Goal: Information Seeking & Learning: Learn about a topic

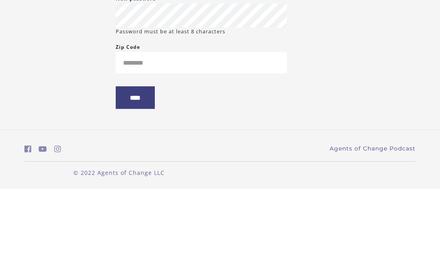
click at [222, 142] on input "Zip Code" at bounding box center [201, 153] width 171 height 22
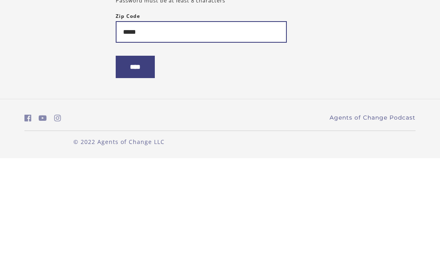
type input "*****"
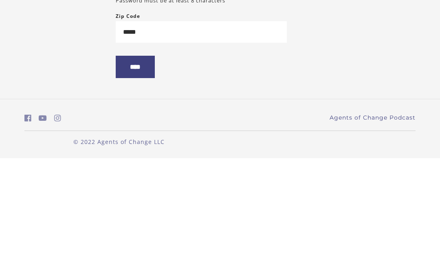
click at [151, 177] on input "****" at bounding box center [135, 188] width 39 height 22
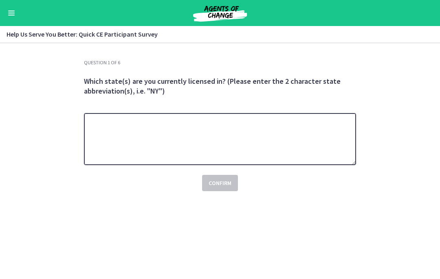
click at [250, 150] on textarea at bounding box center [220, 139] width 272 height 52
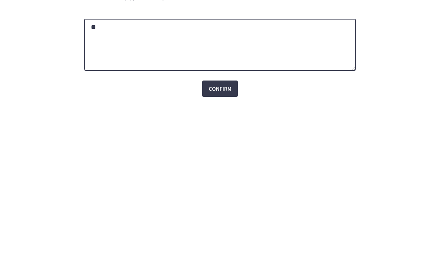
type textarea "**"
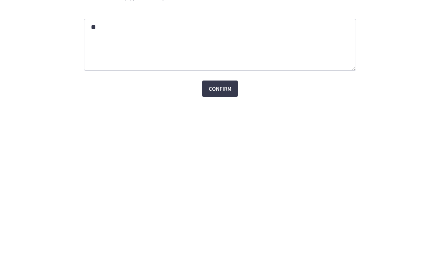
click at [230, 178] on span "Confirm" at bounding box center [219, 183] width 23 height 10
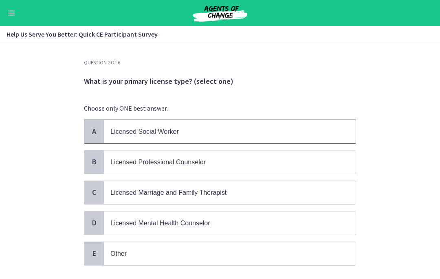
click at [231, 131] on p "Licensed Social Worker" at bounding box center [221, 132] width 222 height 10
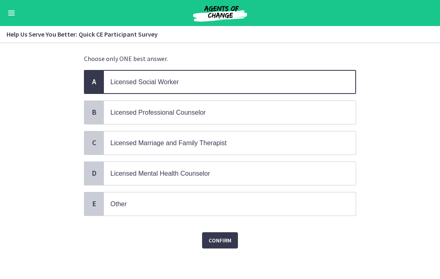
scroll to position [50, 0]
click at [226, 237] on span "Confirm" at bounding box center [219, 241] width 23 height 10
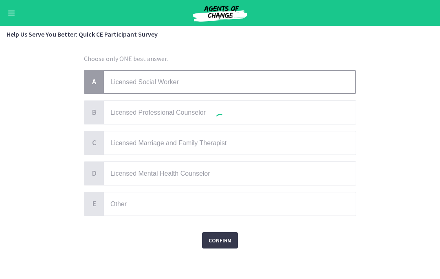
scroll to position [0, 0]
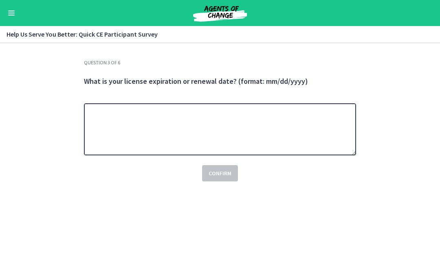
click at [290, 131] on textarea at bounding box center [220, 129] width 272 height 52
click at [249, 116] on textarea "**********" at bounding box center [220, 129] width 272 height 52
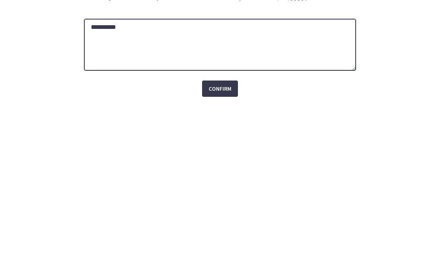
type textarea "**********"
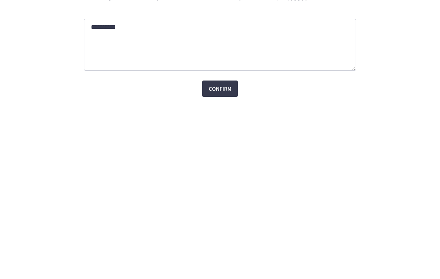
click at [225, 165] on button "Confirm" at bounding box center [220, 173] width 36 height 16
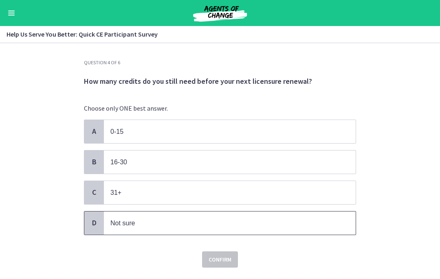
click at [154, 228] on span "Not sure" at bounding box center [230, 223] width 252 height 23
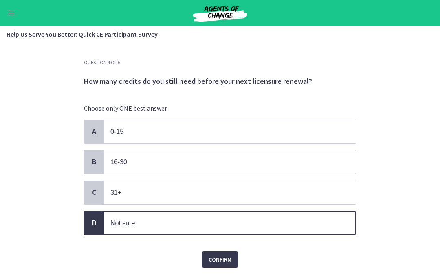
click at [211, 255] on span "Confirm" at bounding box center [219, 260] width 23 height 10
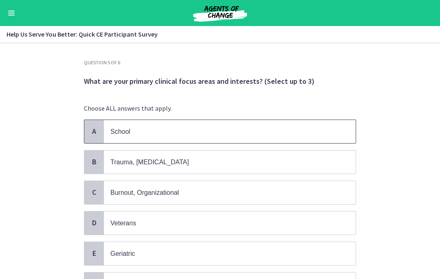
click at [245, 125] on span "School" at bounding box center [230, 131] width 252 height 23
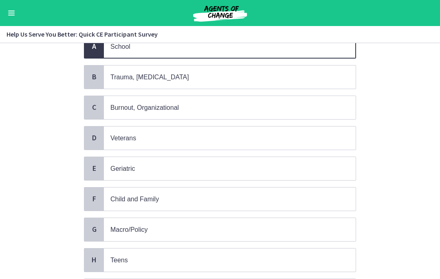
scroll to position [88, 0]
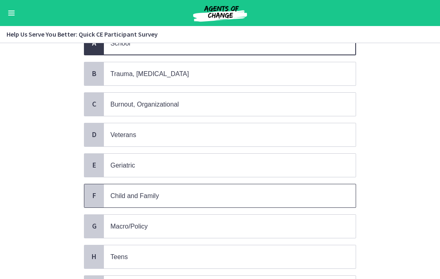
click at [260, 192] on p "Child and Family" at bounding box center [221, 196] width 222 height 10
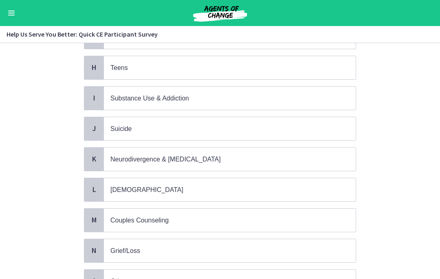
scroll to position [279, 0]
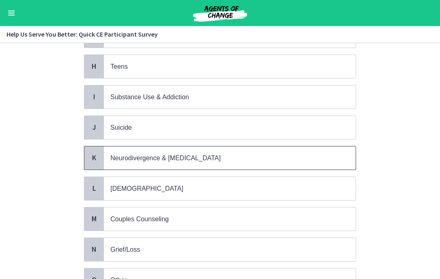
click at [294, 147] on span "Neurodivergence & Developmental Disorders" at bounding box center [230, 158] width 252 height 23
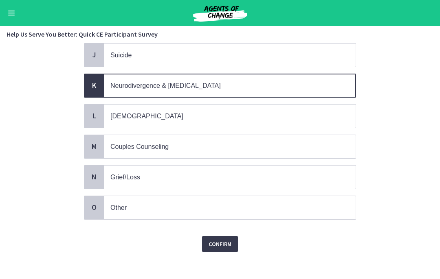
scroll to position [351, 0]
click at [227, 240] on span "Confirm" at bounding box center [219, 245] width 23 height 10
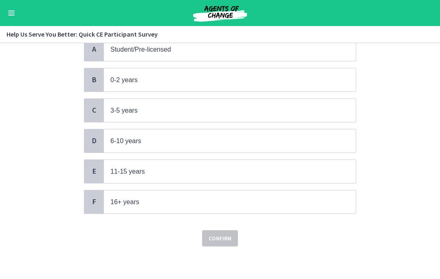
scroll to position [0, 0]
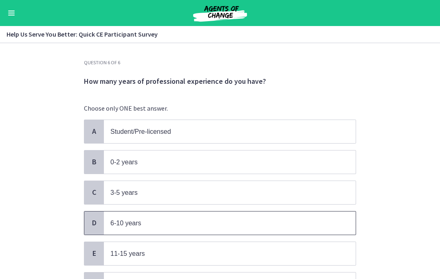
click at [252, 215] on span "6-10 years" at bounding box center [230, 223] width 252 height 23
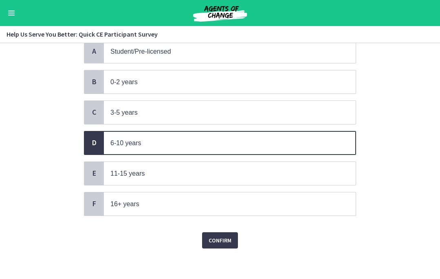
scroll to position [80, 0]
click at [226, 241] on span "Confirm" at bounding box center [219, 241] width 23 height 10
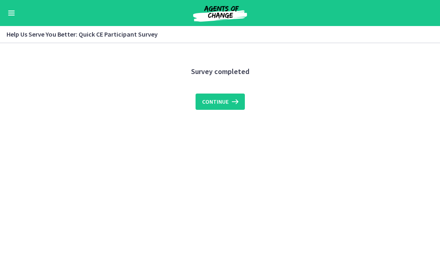
scroll to position [0, 0]
click at [237, 104] on icon at bounding box center [233, 102] width 11 height 10
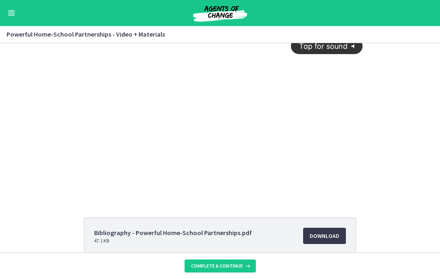
scroll to position [10, 0]
click at [224, 177] on div "Tap for sound @keyframes VOLUME_SMALL_WAVE_FLASH { 0% { opacity: 0; } 33% { opa…" at bounding box center [219, 109] width 295 height 152
click at [245, 164] on div at bounding box center [219, 116] width 295 height 166
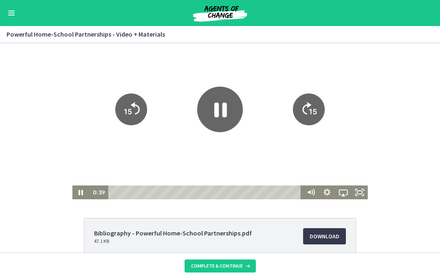
click at [224, 111] on icon "Pause" at bounding box center [220, 110] width 13 height 15
click at [223, 99] on icon "Play Video" at bounding box center [220, 110] width 46 height 46
click at [223, 99] on icon "Pause" at bounding box center [220, 110] width 46 height 46
click at [217, 123] on icon "Play Video" at bounding box center [220, 110] width 46 height 46
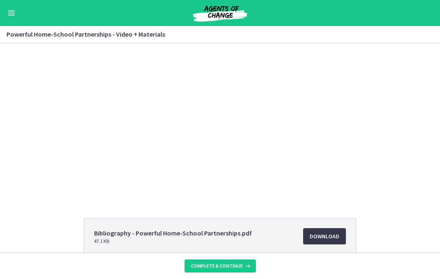
click at [90, 94] on div at bounding box center [219, 116] width 295 height 166
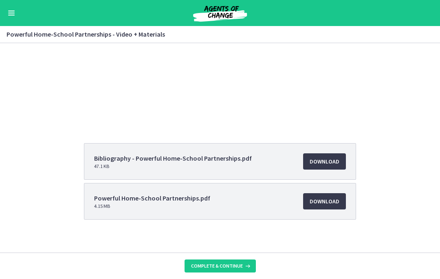
scroll to position [85, 0]
click at [336, 162] on span "Download Opens in a new window" at bounding box center [324, 161] width 30 height 10
click at [330, 204] on span "Download Opens in a new window" at bounding box center [324, 201] width 30 height 10
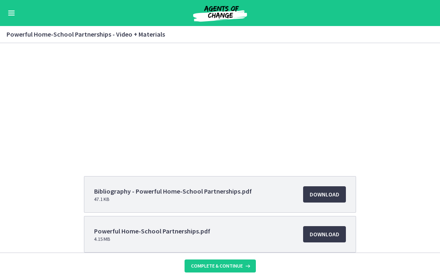
scroll to position [32, 0]
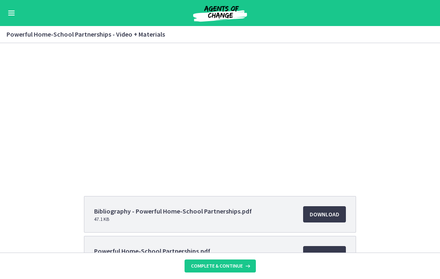
click at [237, 80] on div at bounding box center [219, 94] width 295 height 166
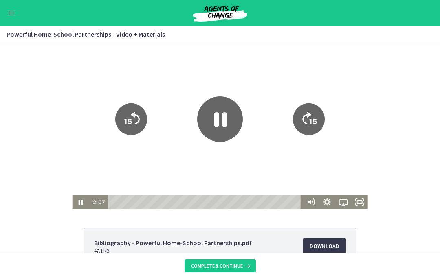
scroll to position [0, 0]
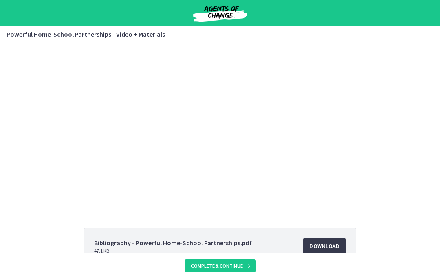
click at [336, 143] on div at bounding box center [219, 126] width 295 height 166
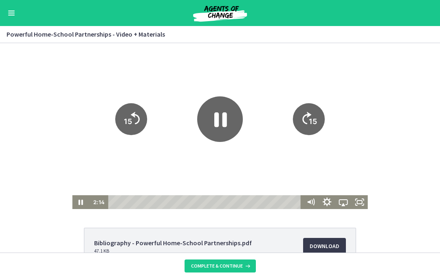
click at [327, 205] on icon "Show settings menu" at bounding box center [326, 201] width 9 height 9
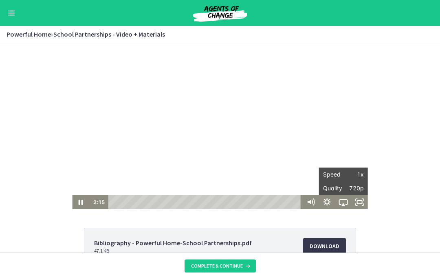
click at [347, 178] on span "1x" at bounding box center [353, 175] width 20 height 14
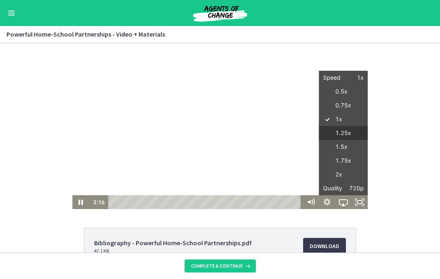
click at [346, 131] on label "1.25x" at bounding box center [343, 133] width 49 height 14
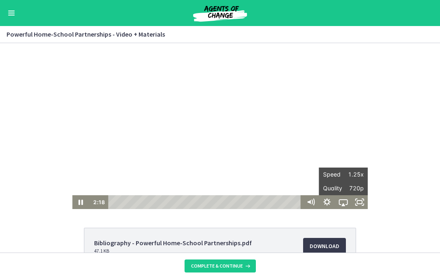
click at [382, 111] on div "Tap for sound @keyframes VOLUME_SMALL_WAVE_FLASH { 0% { opacity: 0; } 33% { opa…" at bounding box center [220, 126] width 440 height 166
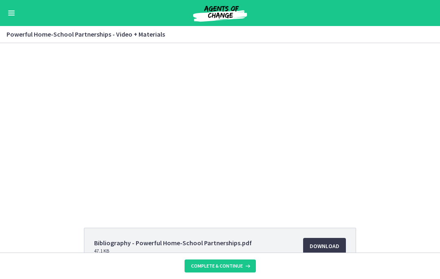
click at [375, 112] on div "Tap for sound @keyframes VOLUME_SMALL_WAVE_FLASH { 0% { opacity: 0; } 33% { opa…" at bounding box center [220, 126] width 440 height 166
click at [330, 139] on div at bounding box center [219, 126] width 295 height 166
click at [197, 101] on div at bounding box center [219, 126] width 295 height 166
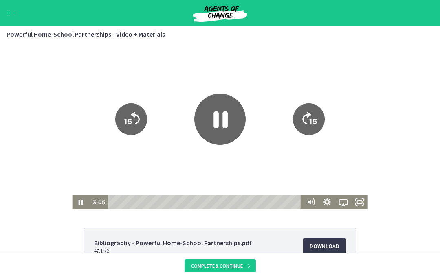
click at [219, 112] on icon "Pause" at bounding box center [219, 119] width 51 height 51
click at [213, 107] on icon "Play Video" at bounding box center [220, 119] width 46 height 46
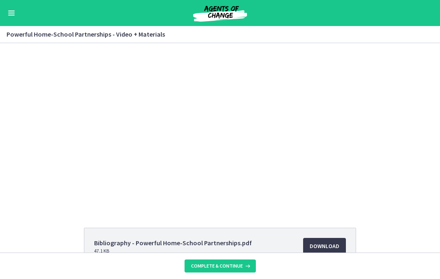
click at [296, 109] on div at bounding box center [219, 126] width 295 height 166
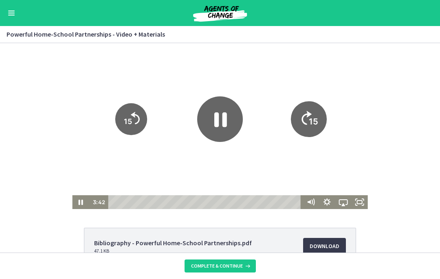
click at [313, 111] on icon "15" at bounding box center [308, 119] width 36 height 36
click at [309, 113] on icon "15" at bounding box center [308, 119] width 32 height 32
click at [308, 108] on icon "15" at bounding box center [308, 119] width 32 height 32
click at [327, 71] on div at bounding box center [219, 126] width 295 height 166
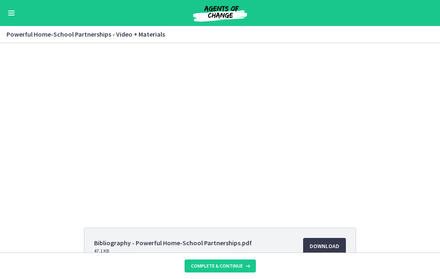
click at [366, 166] on div at bounding box center [219, 126] width 295 height 166
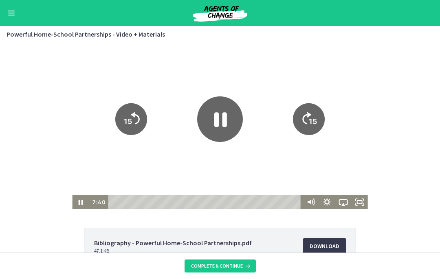
click at [232, 122] on icon "Pause" at bounding box center [220, 119] width 46 height 46
click at [223, 120] on icon "Play Video" at bounding box center [220, 119] width 12 height 16
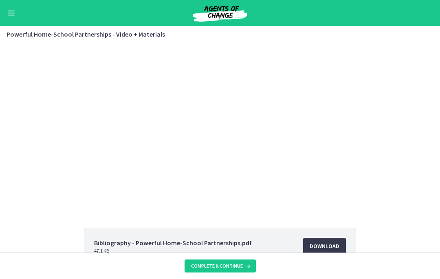
click at [298, 105] on div at bounding box center [219, 126] width 295 height 166
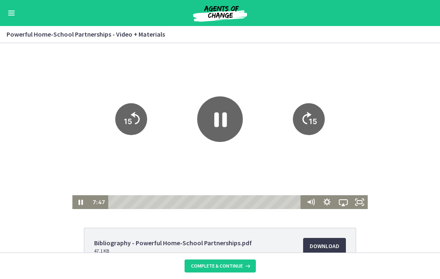
click at [305, 114] on icon "15" at bounding box center [308, 119] width 32 height 32
click at [305, 114] on icon "15" at bounding box center [308, 119] width 36 height 36
click at [305, 111] on icon "15" at bounding box center [309, 91] width 40 height 40
click at [305, 114] on icon "15" at bounding box center [308, 119] width 32 height 32
click at [304, 116] on icon "15" at bounding box center [308, 119] width 36 height 36
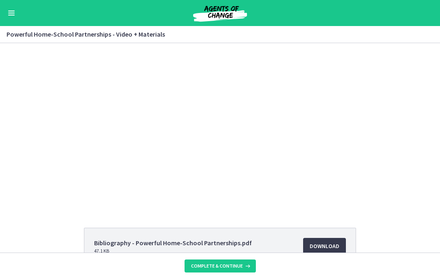
click at [250, 118] on div at bounding box center [219, 126] width 295 height 166
click at [223, 142] on div at bounding box center [219, 126] width 295 height 166
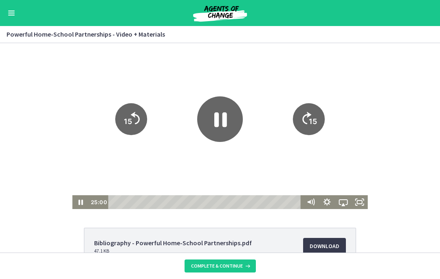
click at [225, 123] on icon "Pause" at bounding box center [220, 119] width 13 height 15
click at [226, 122] on icon "Play Video" at bounding box center [220, 119] width 46 height 46
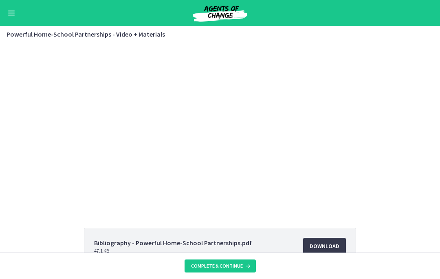
click at [322, 99] on div at bounding box center [219, 126] width 295 height 166
click at [220, 175] on div at bounding box center [219, 126] width 295 height 166
click at [244, 163] on div at bounding box center [219, 126] width 295 height 166
click at [277, 114] on div at bounding box center [219, 126] width 295 height 166
click at [279, 109] on div at bounding box center [219, 126] width 295 height 166
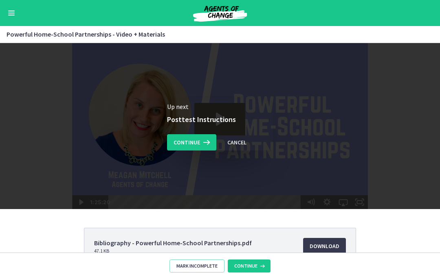
click at [204, 141] on icon at bounding box center [205, 143] width 11 height 10
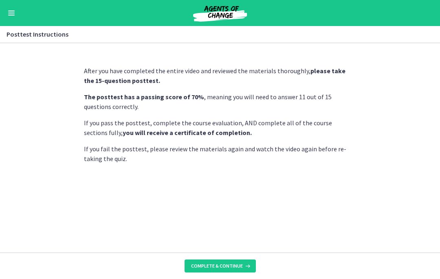
click at [234, 262] on button "Complete & continue" at bounding box center [219, 266] width 71 height 13
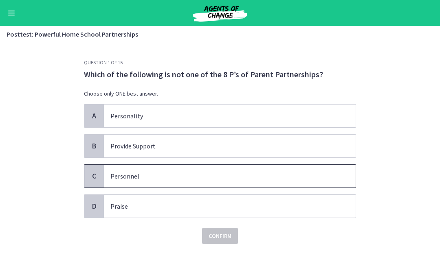
click at [158, 177] on p "Personnel" at bounding box center [221, 176] width 222 height 10
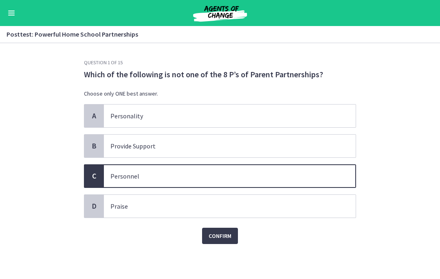
click at [227, 238] on span "Confirm" at bounding box center [219, 236] width 23 height 10
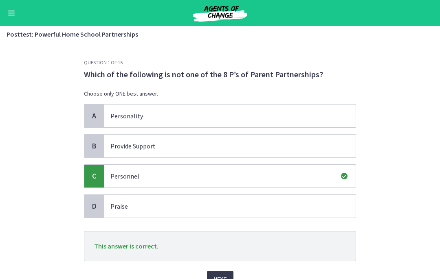
click at [221, 277] on span "Next" at bounding box center [219, 279] width 13 height 10
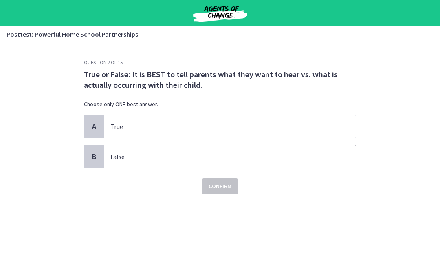
click at [279, 164] on span "False" at bounding box center [230, 156] width 252 height 23
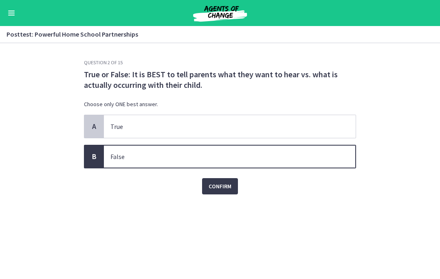
click at [228, 187] on span "Confirm" at bounding box center [219, 187] width 23 height 10
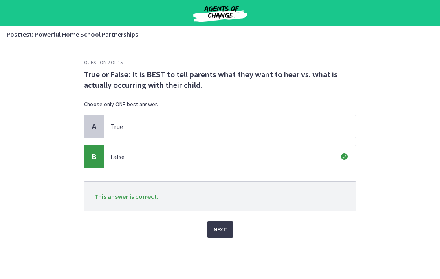
click at [223, 229] on span "Next" at bounding box center [219, 230] width 13 height 10
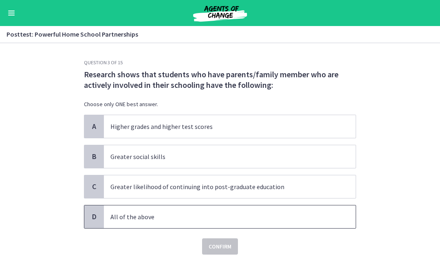
click at [236, 220] on p "All of the above" at bounding box center [221, 217] width 222 height 10
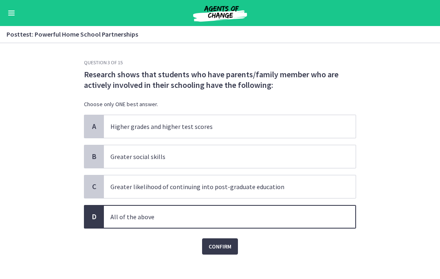
click at [226, 250] on span "Confirm" at bounding box center [219, 247] width 23 height 10
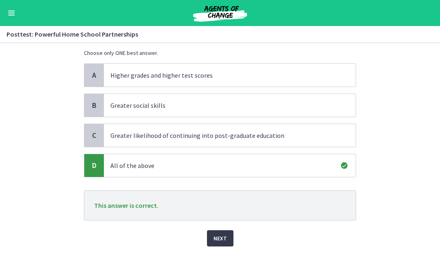
scroll to position [51, 0]
click at [221, 241] on span "Next" at bounding box center [219, 239] width 13 height 10
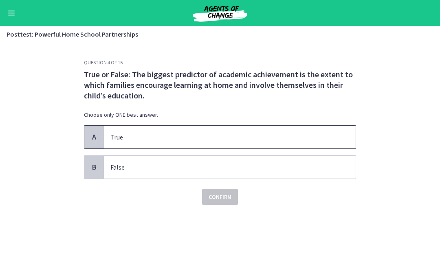
click at [291, 136] on p "True" at bounding box center [221, 137] width 222 height 10
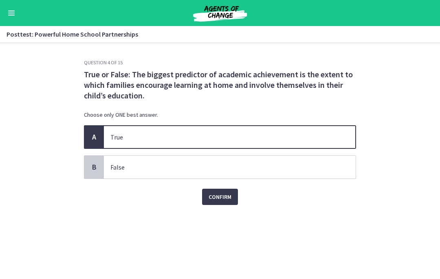
click at [226, 194] on span "Confirm" at bounding box center [219, 197] width 23 height 10
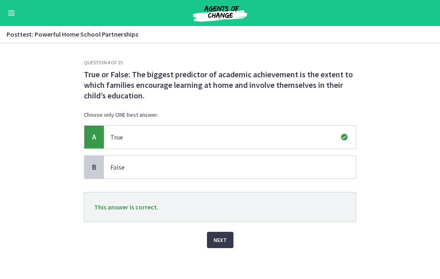
click at [224, 243] on span "Next" at bounding box center [219, 240] width 13 height 10
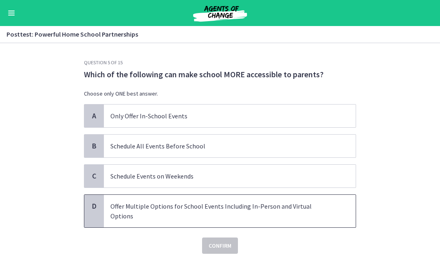
click at [260, 207] on p "Offer Multiple Options for School Events Including In-Person and Virtual Options" at bounding box center [221, 212] width 222 height 20
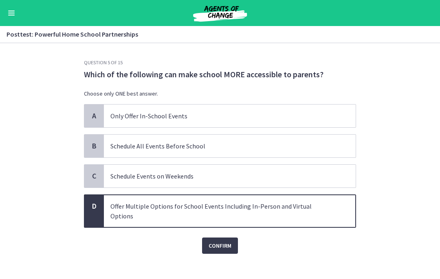
click at [223, 241] on span "Confirm" at bounding box center [219, 246] width 23 height 10
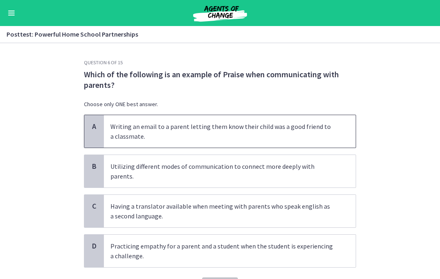
click at [293, 130] on p "Writing an email to a parent letting them know their child was a good friend to…" at bounding box center [221, 132] width 222 height 20
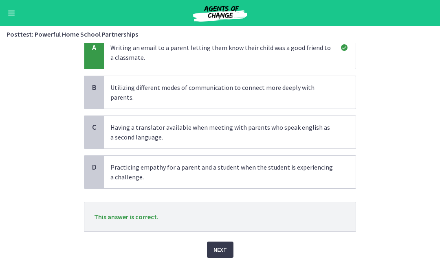
scroll to position [80, 0]
click at [225, 244] on span "Next" at bounding box center [219, 249] width 13 height 10
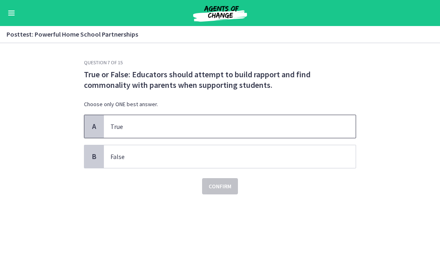
click at [265, 120] on span "True" at bounding box center [230, 126] width 252 height 23
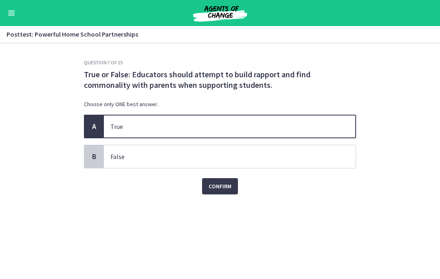
click at [226, 186] on span "Confirm" at bounding box center [219, 187] width 23 height 10
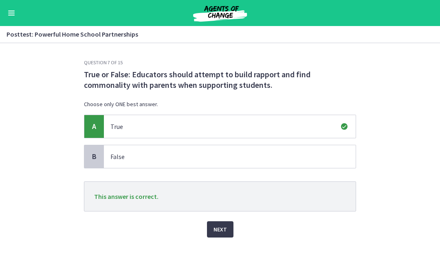
click at [224, 232] on span "Next" at bounding box center [219, 230] width 13 height 10
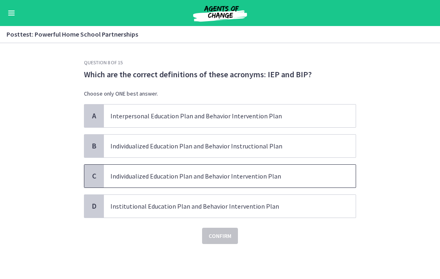
click at [280, 178] on p "Individualized Education Plan and Behavior Intervention Plan" at bounding box center [221, 176] width 222 height 10
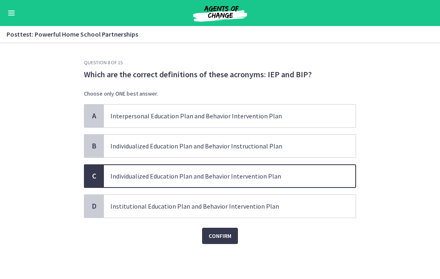
click at [226, 239] on span "Confirm" at bounding box center [219, 236] width 23 height 10
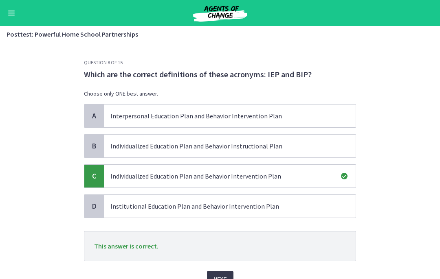
click at [225, 277] on span "Next" at bounding box center [219, 279] width 13 height 10
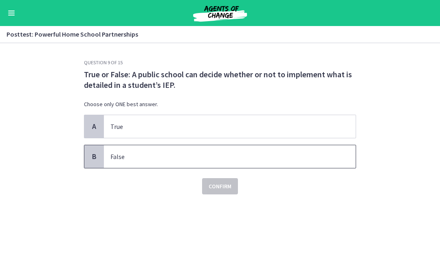
click at [270, 163] on span "False" at bounding box center [230, 156] width 252 height 23
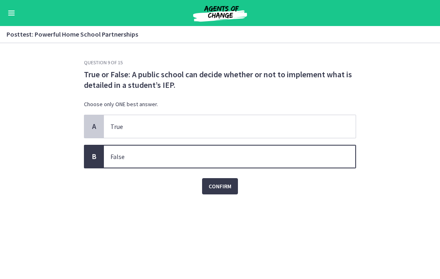
click at [226, 191] on span "Confirm" at bounding box center [219, 187] width 23 height 10
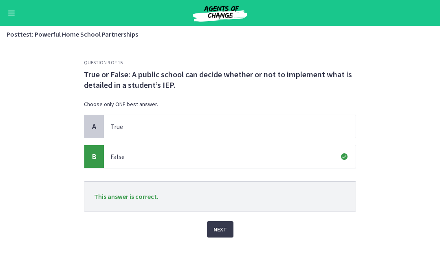
click at [226, 233] on span "Next" at bounding box center [219, 230] width 13 height 10
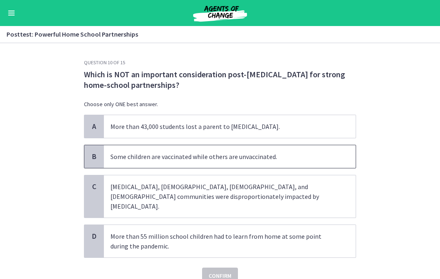
click at [277, 157] on p "Some children are vaccinated while others are unvaccinated." at bounding box center [221, 157] width 222 height 10
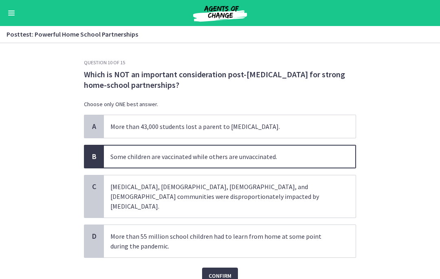
click at [217, 271] on span "Confirm" at bounding box center [219, 276] width 23 height 10
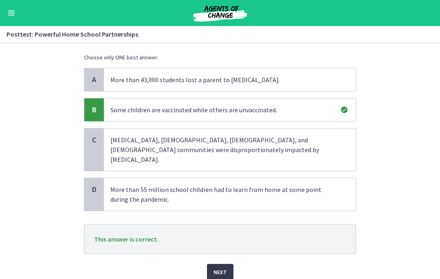
scroll to position [48, 0]
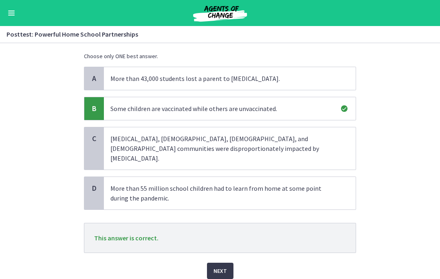
click at [220, 266] on span "Next" at bounding box center [219, 271] width 13 height 10
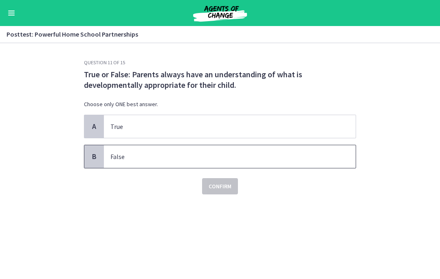
click at [273, 152] on p "False" at bounding box center [221, 157] width 222 height 10
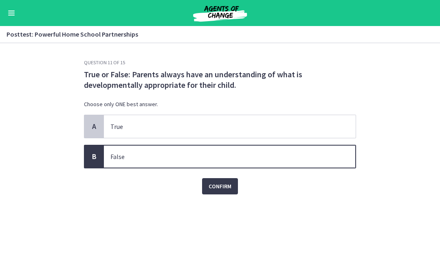
click at [224, 188] on span "Confirm" at bounding box center [219, 187] width 23 height 10
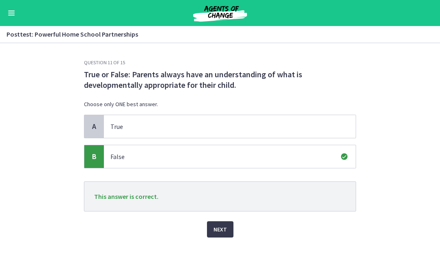
click at [223, 230] on span "Next" at bounding box center [219, 230] width 13 height 10
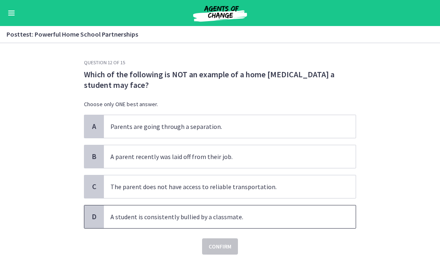
click at [239, 221] on p "A student is consistently bullied by a classmate." at bounding box center [221, 217] width 222 height 10
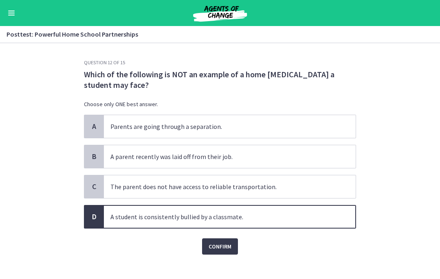
click at [221, 246] on span "Confirm" at bounding box center [219, 247] width 23 height 10
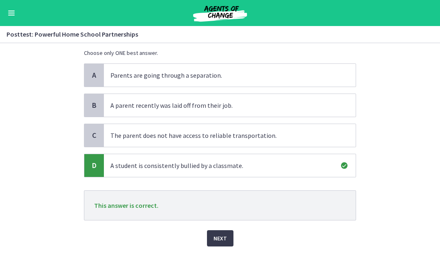
scroll to position [51, 0]
click at [224, 241] on span "Next" at bounding box center [219, 239] width 13 height 10
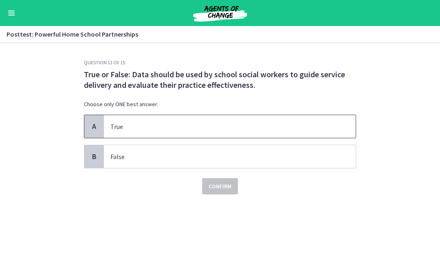
click at [279, 126] on p "True" at bounding box center [221, 127] width 222 height 10
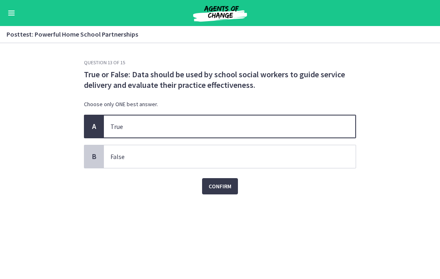
click at [224, 185] on span "Confirm" at bounding box center [219, 187] width 23 height 10
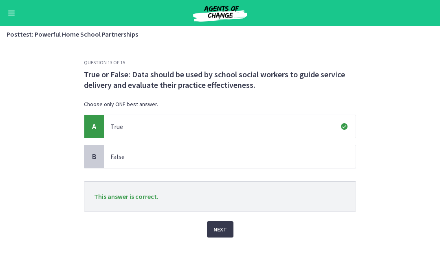
click at [224, 233] on span "Next" at bounding box center [219, 230] width 13 height 10
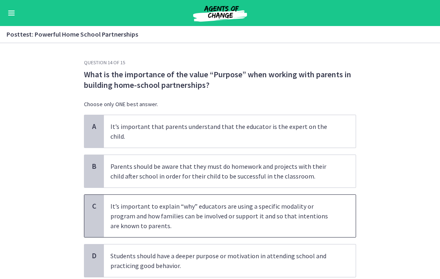
click at [237, 203] on p "It’s important to explain “why” educators are using a specific modality or prog…" at bounding box center [221, 216] width 222 height 29
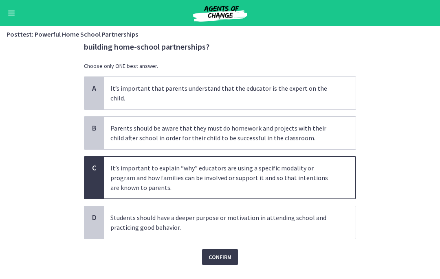
scroll to position [42, 0]
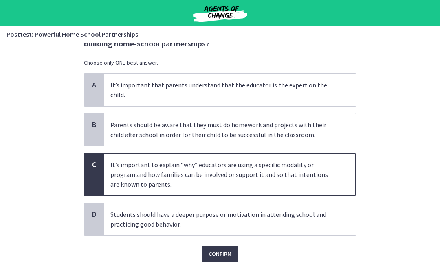
click at [219, 249] on span "Confirm" at bounding box center [219, 254] width 23 height 10
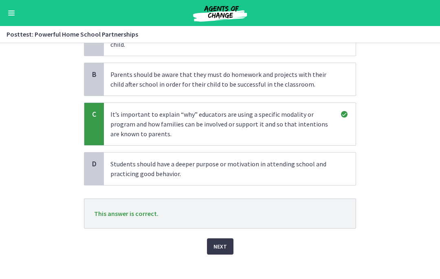
scroll to position [90, 0]
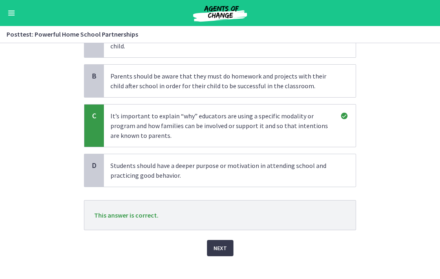
click at [222, 243] on span "Next" at bounding box center [219, 248] width 13 height 10
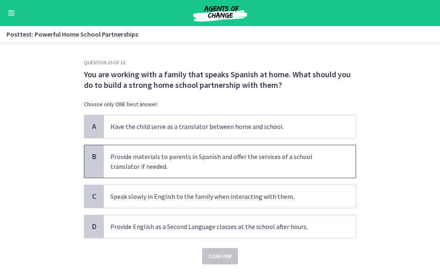
click at [300, 158] on p "Provide materials to parents in Spanish and offer the services of a school tran…" at bounding box center [221, 162] width 222 height 20
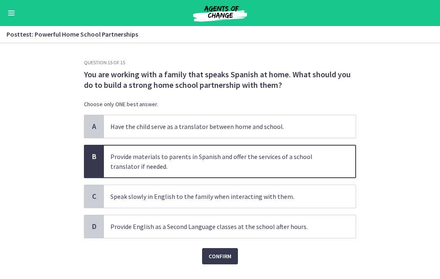
click at [223, 253] on span "Confirm" at bounding box center [219, 257] width 23 height 10
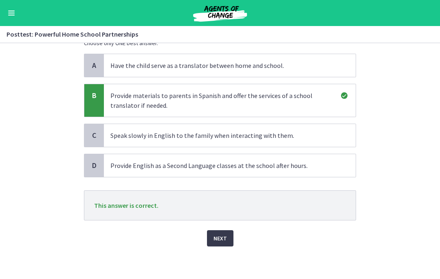
scroll to position [61, 0]
click at [224, 237] on span "Next" at bounding box center [219, 239] width 13 height 10
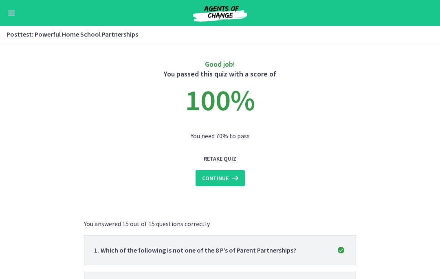
scroll to position [7, 0]
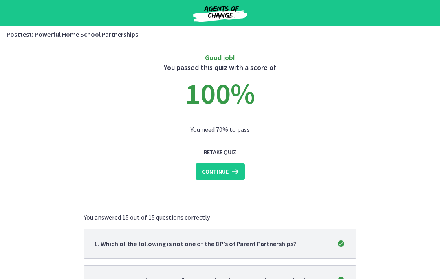
click at [234, 170] on icon at bounding box center [233, 172] width 11 height 10
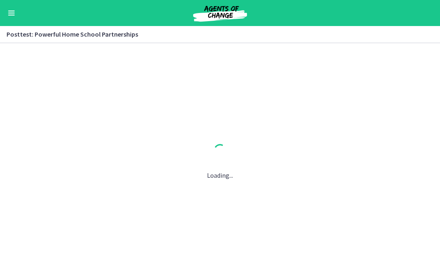
scroll to position [0, 0]
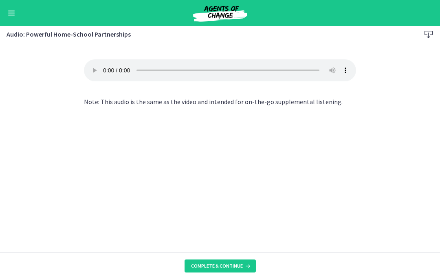
click at [218, 263] on span "Complete & continue" at bounding box center [217, 266] width 52 height 7
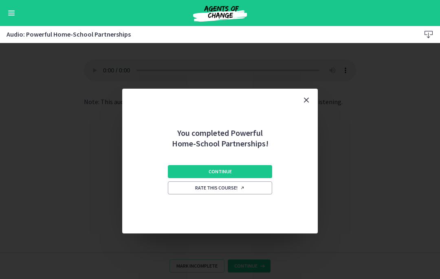
click at [256, 166] on button "Continue" at bounding box center [220, 171] width 104 height 13
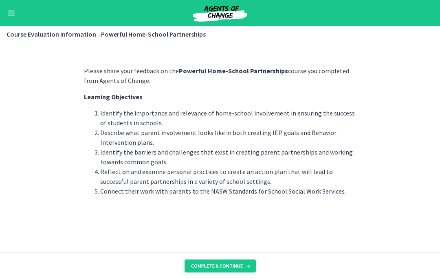
click at [219, 264] on span "Complete & continue" at bounding box center [217, 266] width 52 height 7
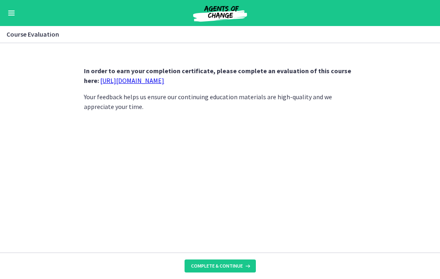
click at [164, 81] on link "https://forms.gle/iBpb7zobziVS6aFEA" at bounding box center [132, 81] width 64 height 8
click at [230, 263] on span "Complete & continue" at bounding box center [217, 266] width 52 height 7
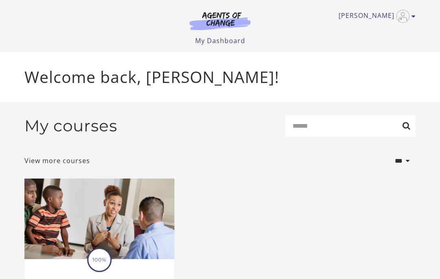
click at [414, 14] on icon "Toggle menu" at bounding box center [413, 16] width 4 height 7
click at [390, 28] on link "My Account" at bounding box center [382, 30] width 72 height 14
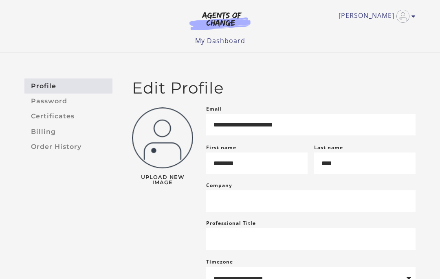
scroll to position [9, 0]
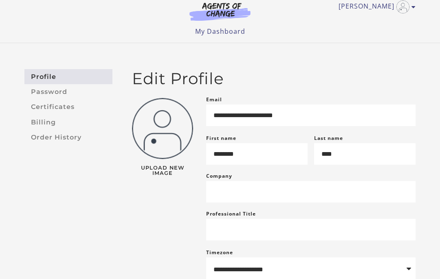
click at [69, 104] on link "Certificates" at bounding box center [68, 107] width 88 height 15
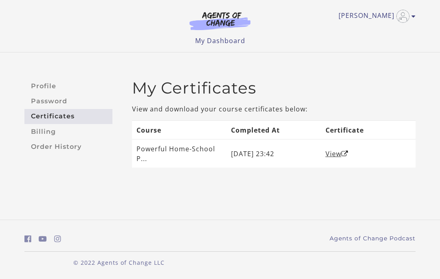
click at [339, 154] on link "View" at bounding box center [336, 153] width 23 height 9
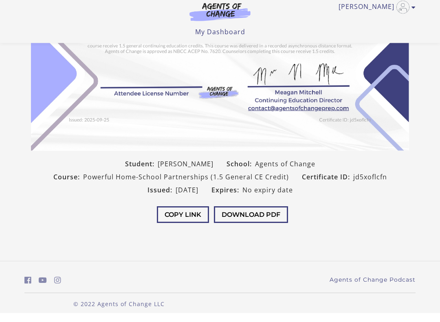
scroll to position [134, 0]
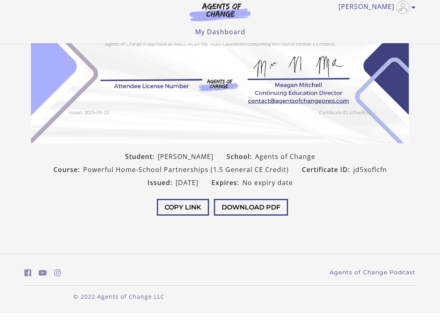
click at [276, 208] on button "Download PDF" at bounding box center [251, 216] width 74 height 17
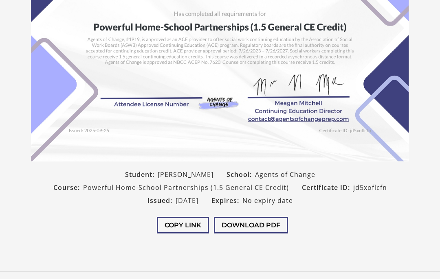
scroll to position [0, 0]
